Goal: Information Seeking & Learning: Learn about a topic

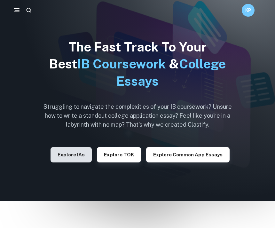
click at [84, 155] on button "Explore IAs" at bounding box center [71, 154] width 41 height 15
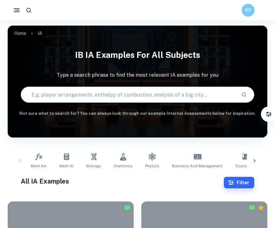
click at [181, 92] on input "text" at bounding box center [128, 95] width 215 height 18
type input "Design tech"
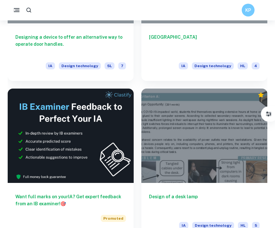
scroll to position [273, 0]
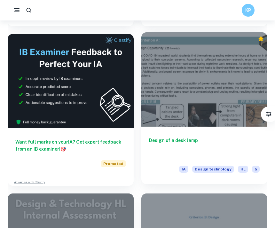
click at [231, 132] on div "Design of a desk lamp IA Design technology HL 5" at bounding box center [204, 156] width 126 height 58
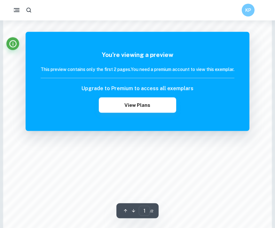
scroll to position [396, 0]
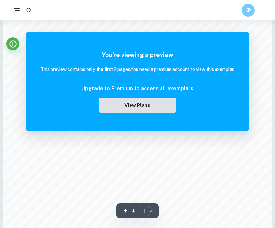
click at [147, 102] on button "View Plans" at bounding box center [137, 105] width 77 height 15
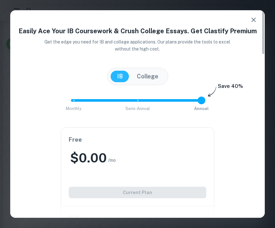
click at [255, 19] on icon "button" at bounding box center [254, 20] width 4 height 4
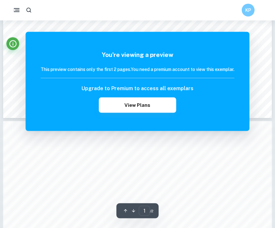
scroll to position [265, 0]
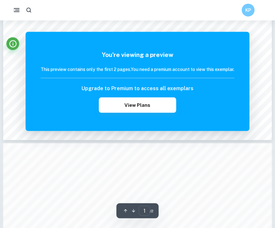
click at [241, 40] on div "You're viewing a preview This preview contains only the first 2 pages. You need…" at bounding box center [138, 81] width 224 height 99
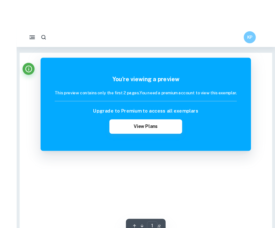
scroll to position [5, 0]
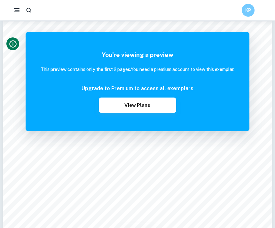
click at [12, 49] on button "Info" at bounding box center [12, 43] width 13 height 13
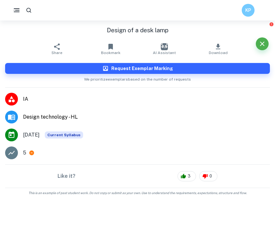
click at [184, 206] on aside "Design of a desk lamp Share Bookmark AI Assistant Download Request Exemplar Mar…" at bounding box center [137, 124] width 275 height 208
click at [263, 43] on icon "Close" at bounding box center [263, 44] width 8 height 8
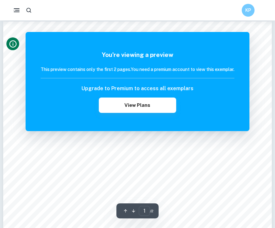
click at [125, 213] on icon "button" at bounding box center [125, 211] width 5 height 5
click at [135, 210] on icon "button" at bounding box center [133, 211] width 5 height 5
click at [121, 214] on div "1 ​ / 2" at bounding box center [137, 211] width 42 height 15
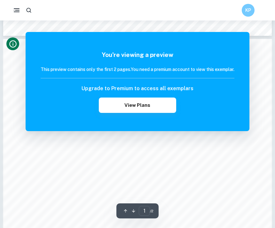
click at [121, 214] on div "1 ​ / 2" at bounding box center [137, 211] width 42 height 15
click at [131, 209] on button "button" at bounding box center [134, 211] width 8 height 10
click at [137, 208] on button "button" at bounding box center [134, 211] width 8 height 10
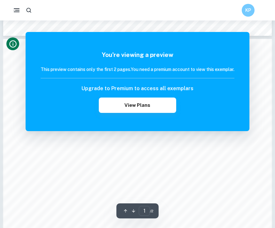
click at [135, 209] on icon "button" at bounding box center [133, 211] width 5 height 5
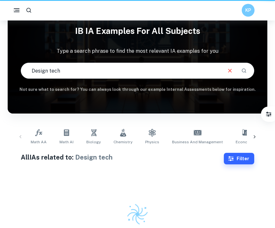
scroll to position [24, 0]
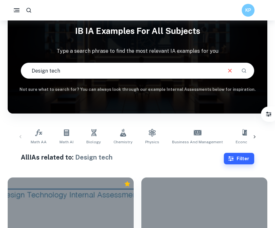
click at [249, 14] on div "KP" at bounding box center [248, 10] width 13 height 13
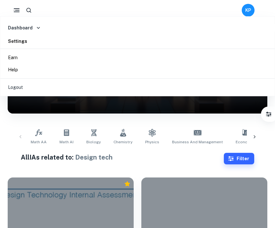
click at [7, 86] on li "Logout" at bounding box center [137, 87] width 269 height 12
